Goal: Task Accomplishment & Management: Use online tool/utility

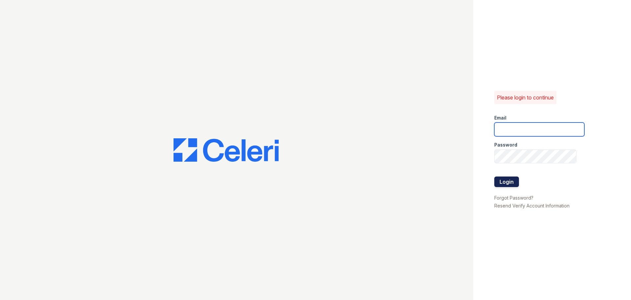
type input "arriveodentonsouth@trinity-pm.com"
click at [502, 183] on button "Login" at bounding box center [506, 181] width 25 height 11
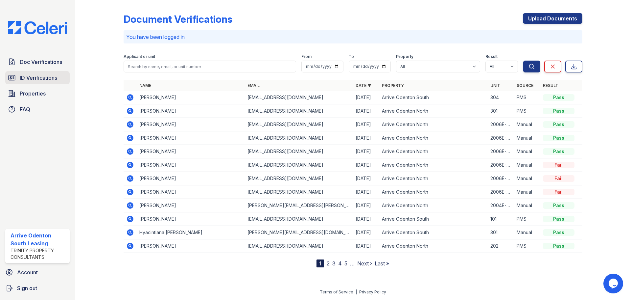
click at [40, 77] on span "ID Verifications" at bounding box center [38, 78] width 37 height 8
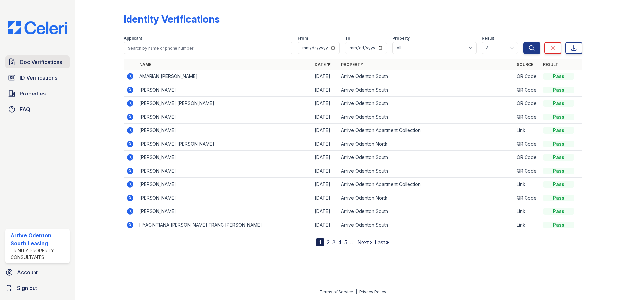
click at [39, 63] on span "Doc Verifications" at bounding box center [41, 62] width 42 height 8
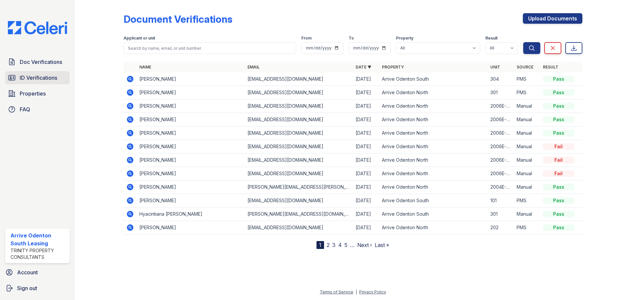
click at [39, 76] on span "ID Verifications" at bounding box center [38, 78] width 37 height 8
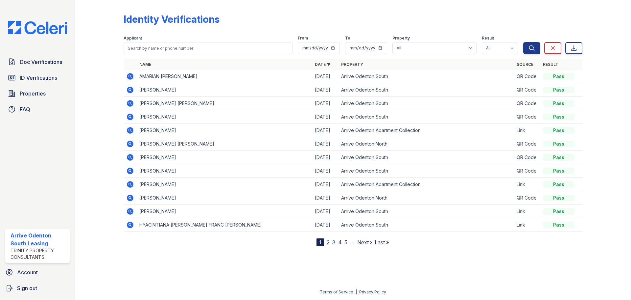
click at [39, 76] on span "ID Verifications" at bounding box center [38, 78] width 37 height 8
click at [246, 16] on div "Identity Verifications" at bounding box center [353, 21] width 459 height 17
